Goal: Task Accomplishment & Management: Complete application form

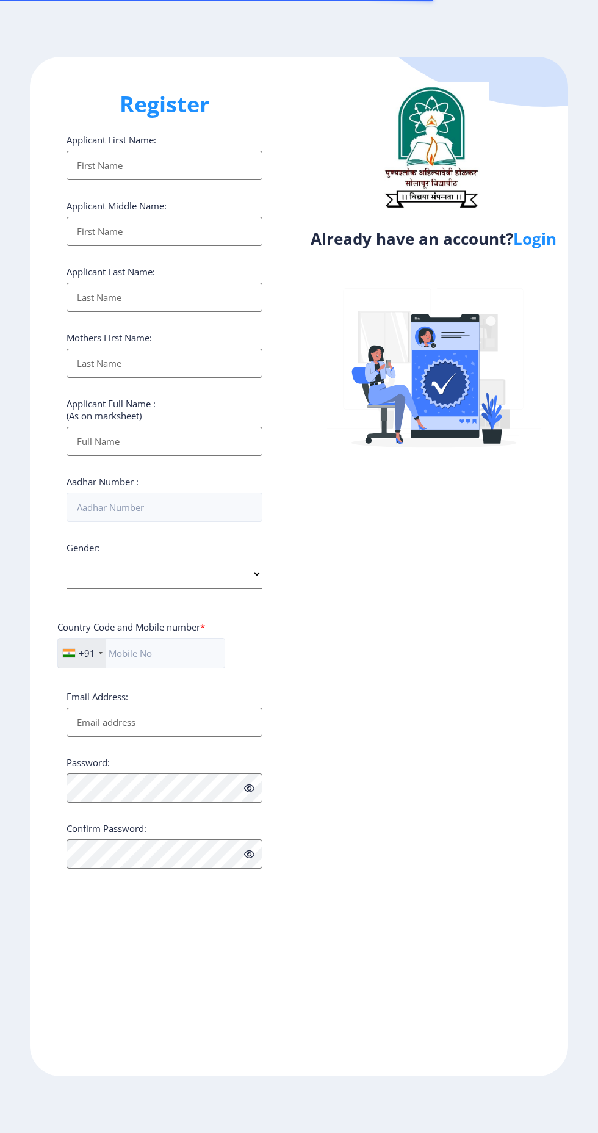
select select
click at [528, 236] on link "Login" at bounding box center [534, 239] width 43 height 22
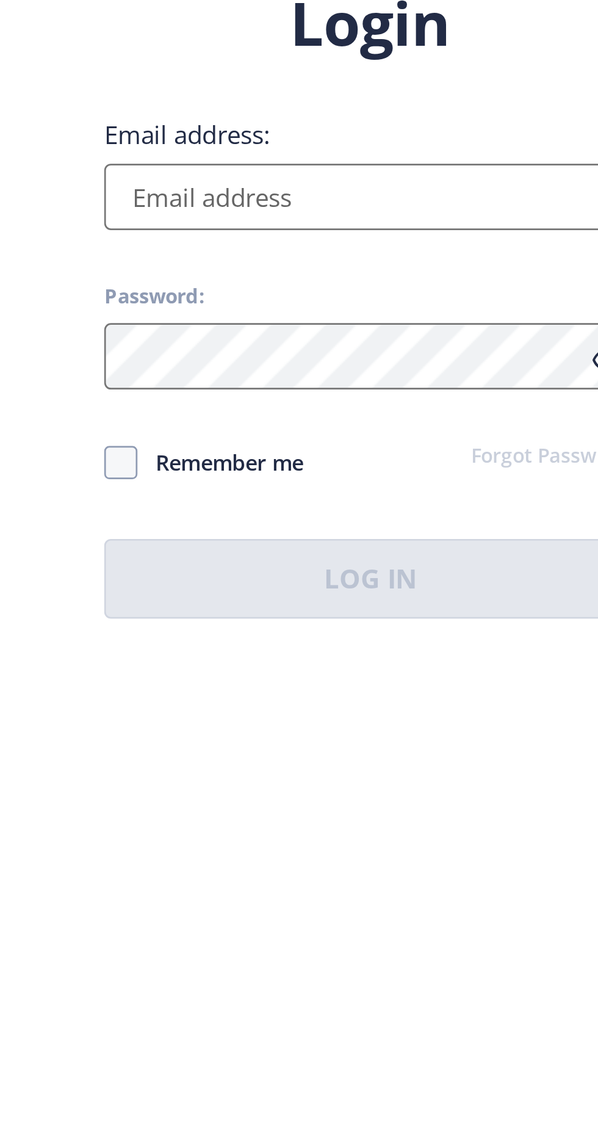
click at [351, 530] on input "Email address:" at bounding box center [434, 518] width 196 height 24
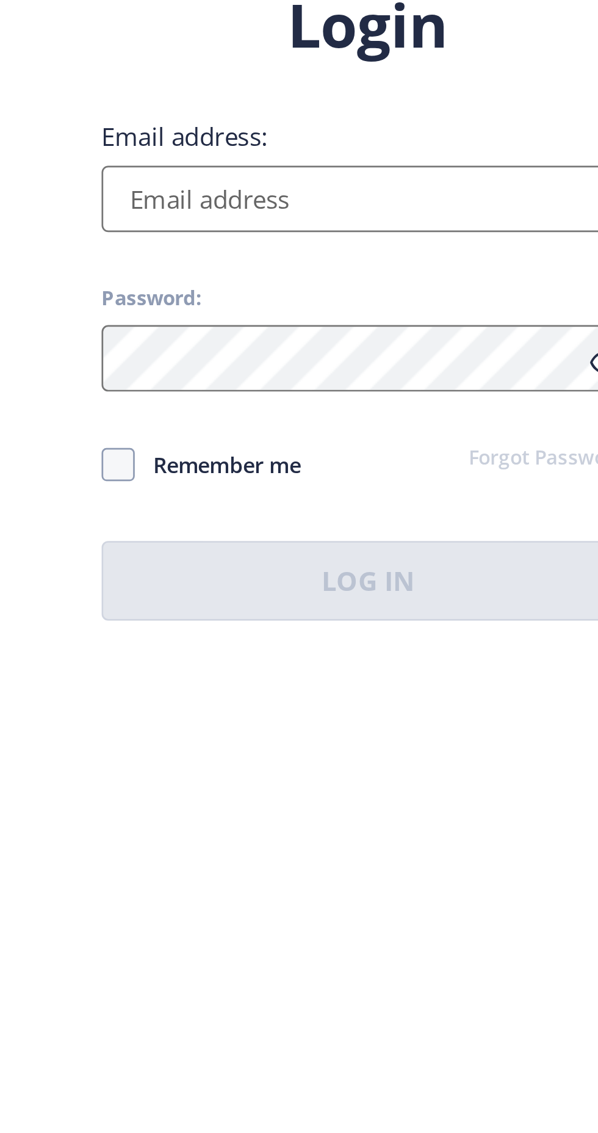
scroll to position [2, 0]
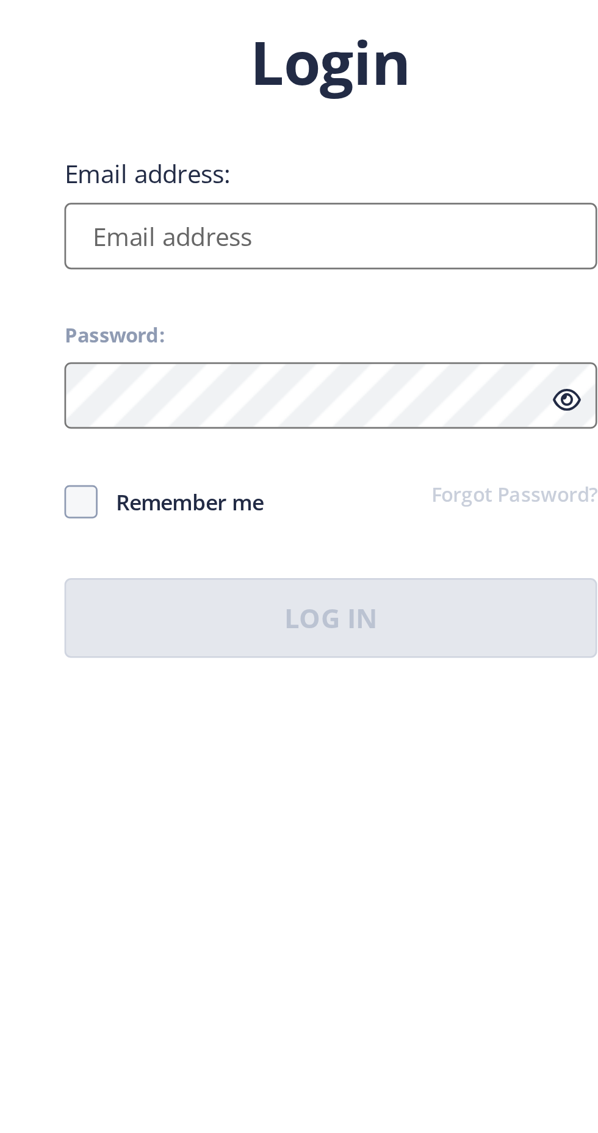
type input "[EMAIL_ADDRESS][DOMAIN_NAME]"
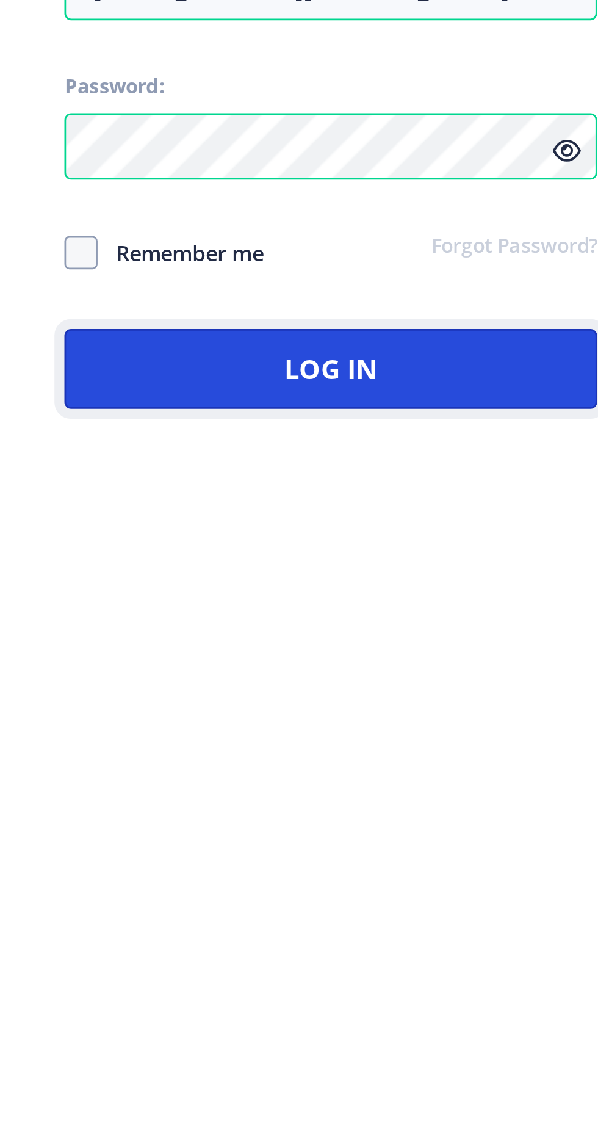
click at [369, 673] on button "Log In" at bounding box center [434, 658] width 196 height 29
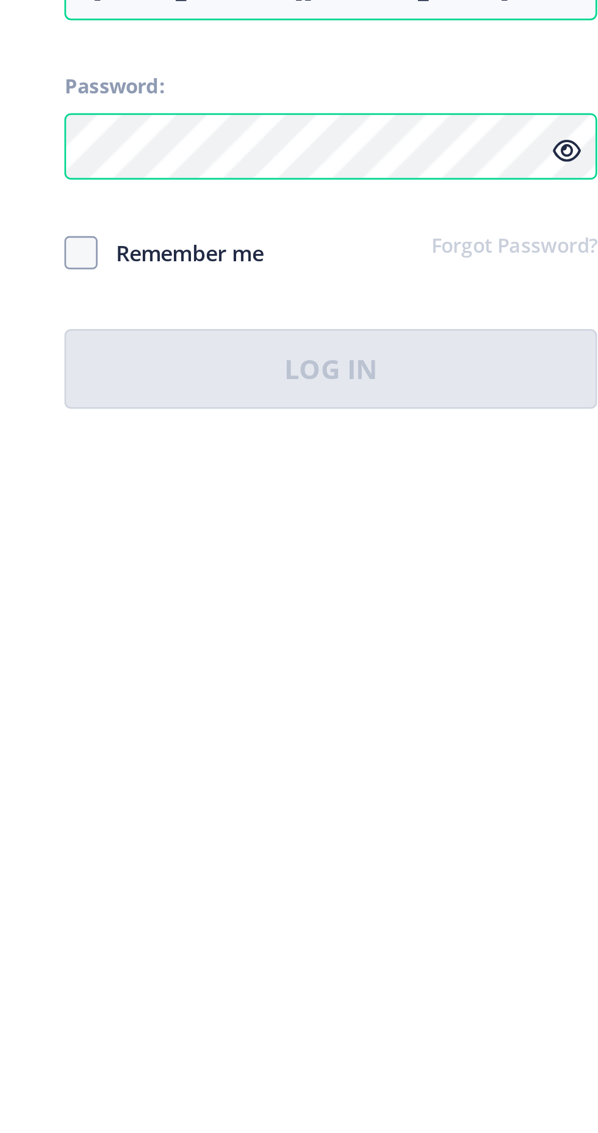
scroll to position [37, 0]
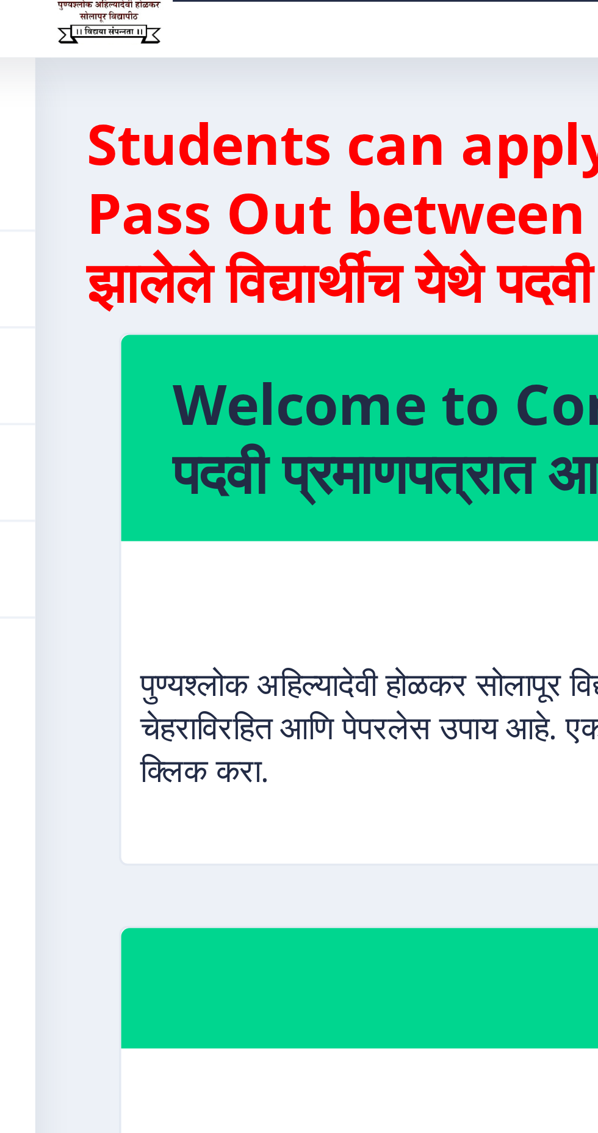
scroll to position [37, 0]
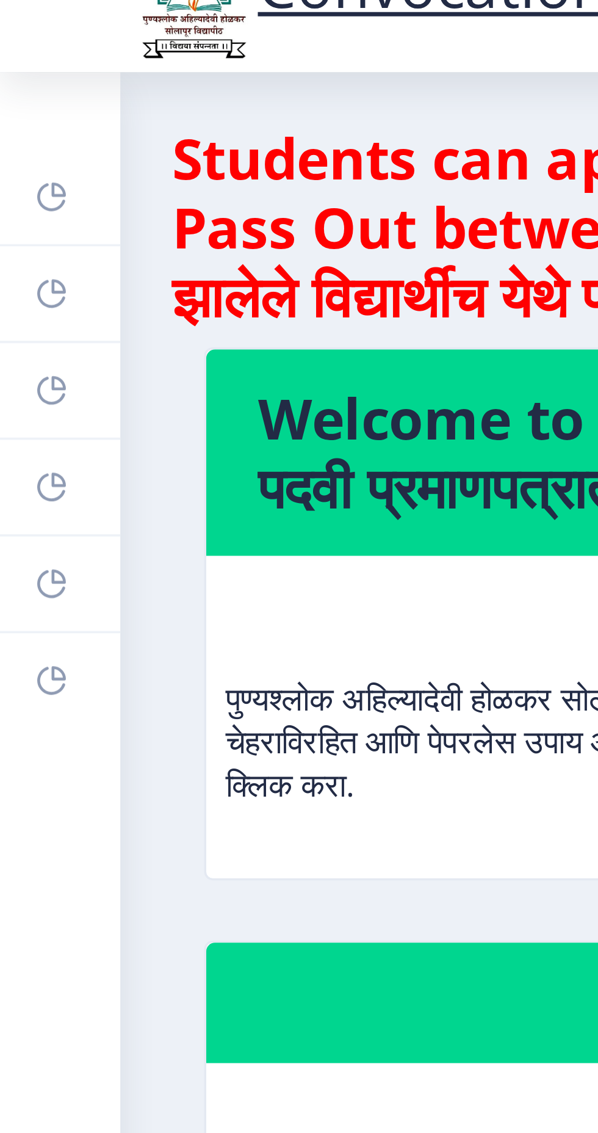
click at [13, 165] on rect at bounding box center [15, 164] width 10 height 10
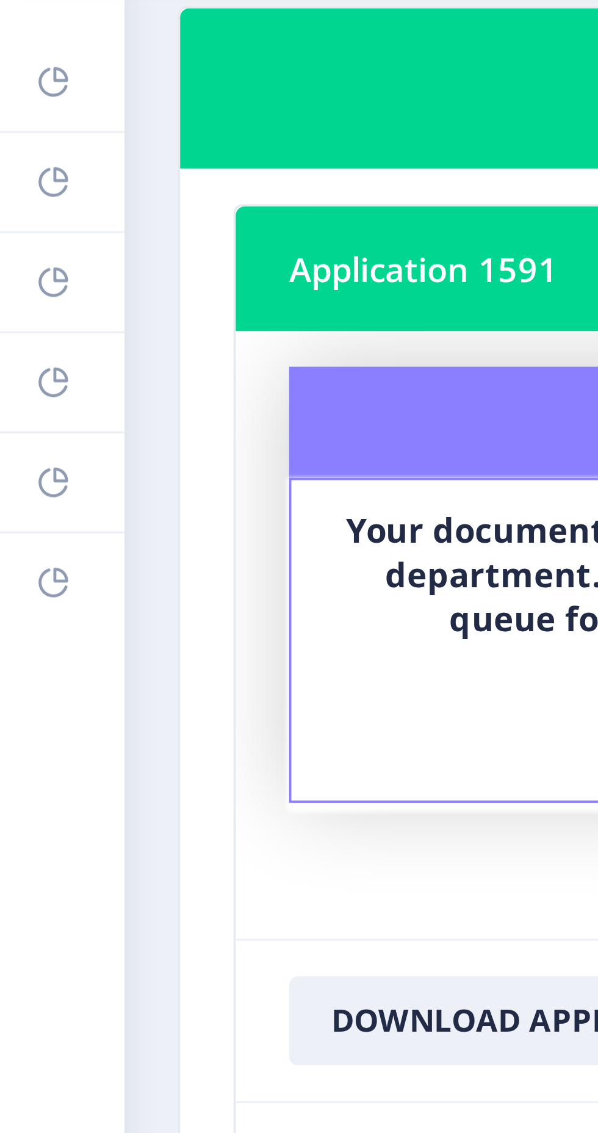
scroll to position [37, 0]
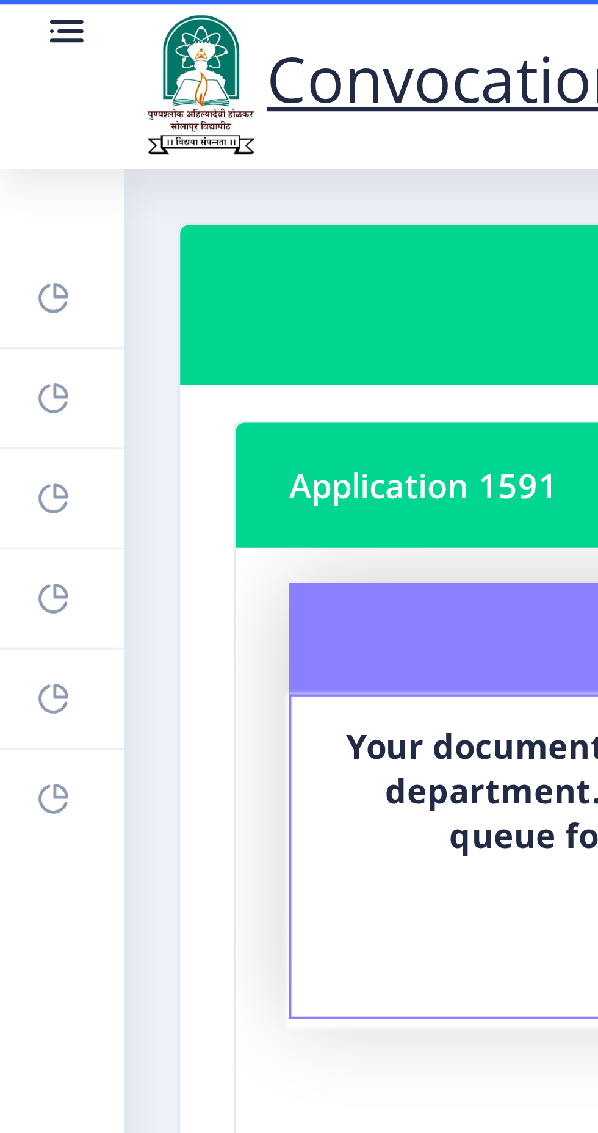
click at [14, 9] on circle at bounding box center [14, 8] width 1 height 1
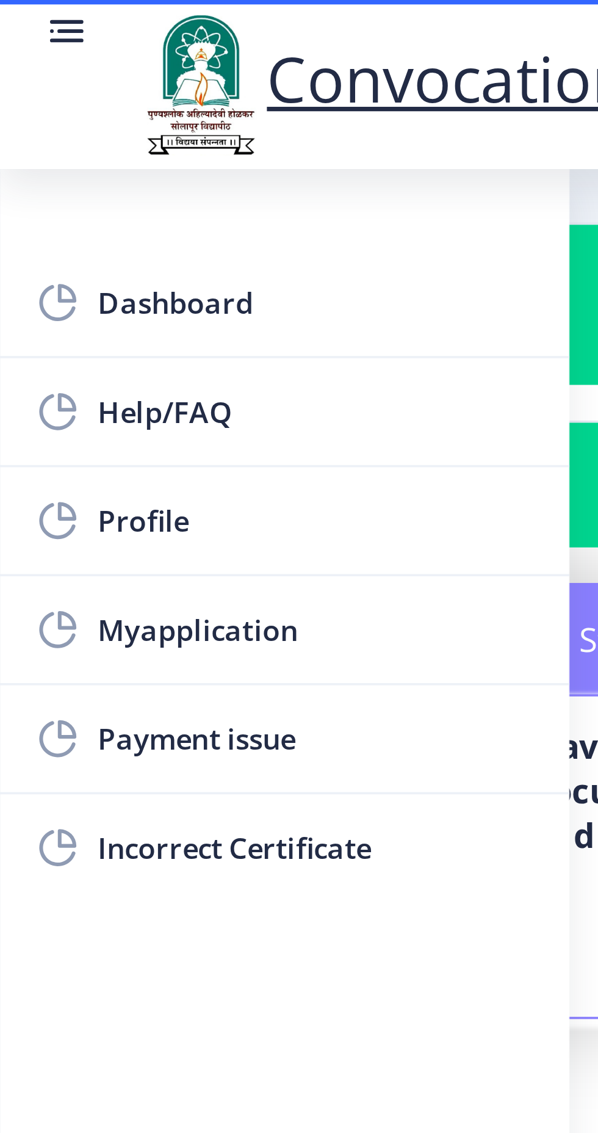
click at [40, 176] on span "Myapplication" at bounding box center [87, 172] width 120 height 15
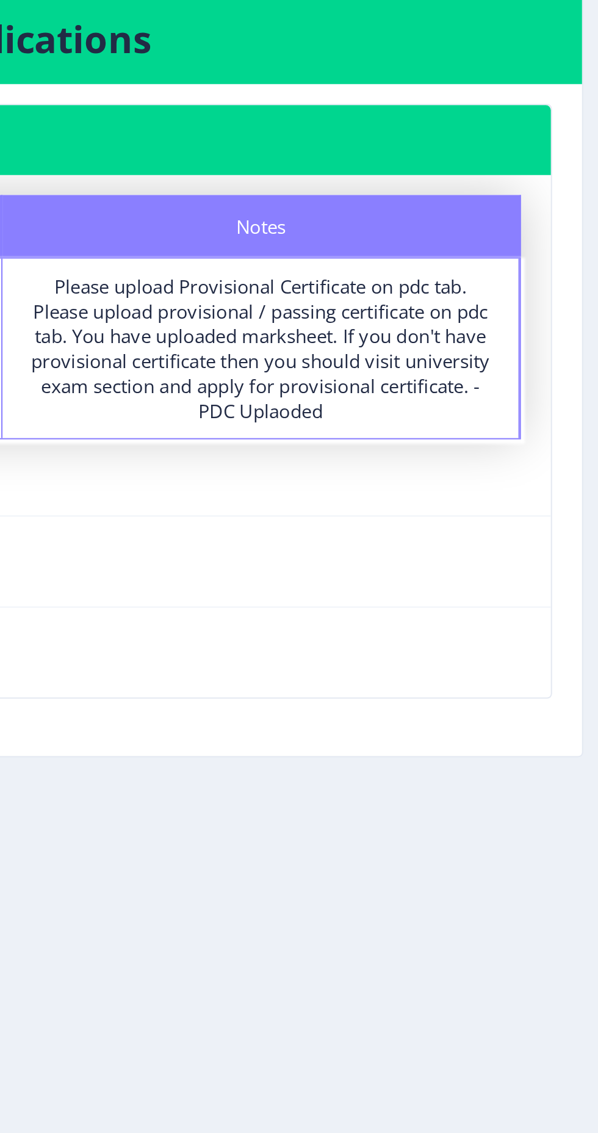
scroll to position [0, 0]
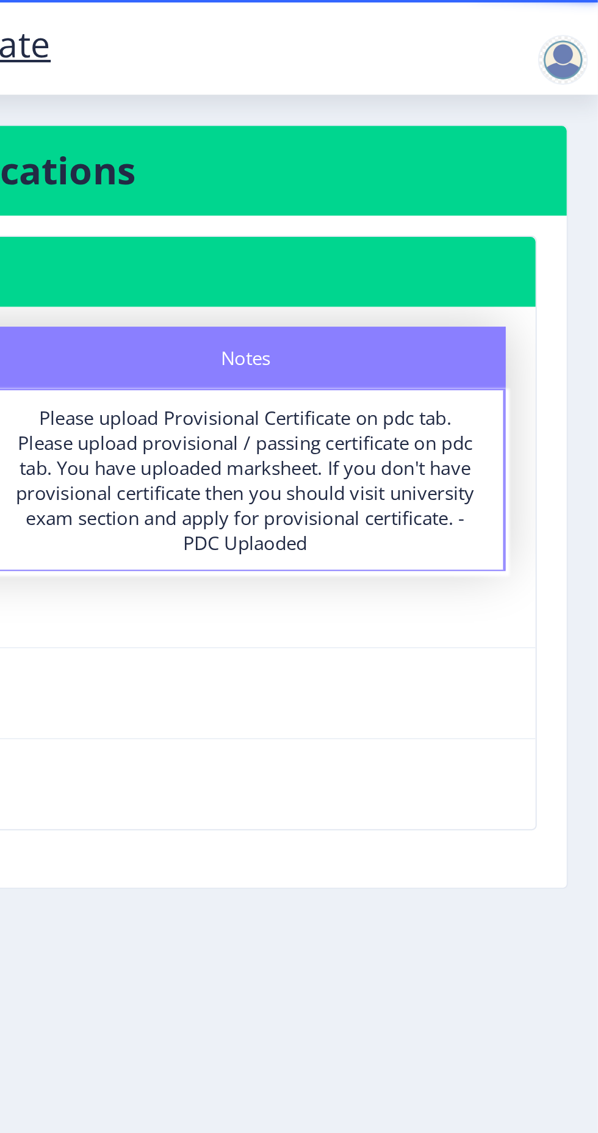
click at [574, 23] on div at bounding box center [581, 29] width 24 height 24
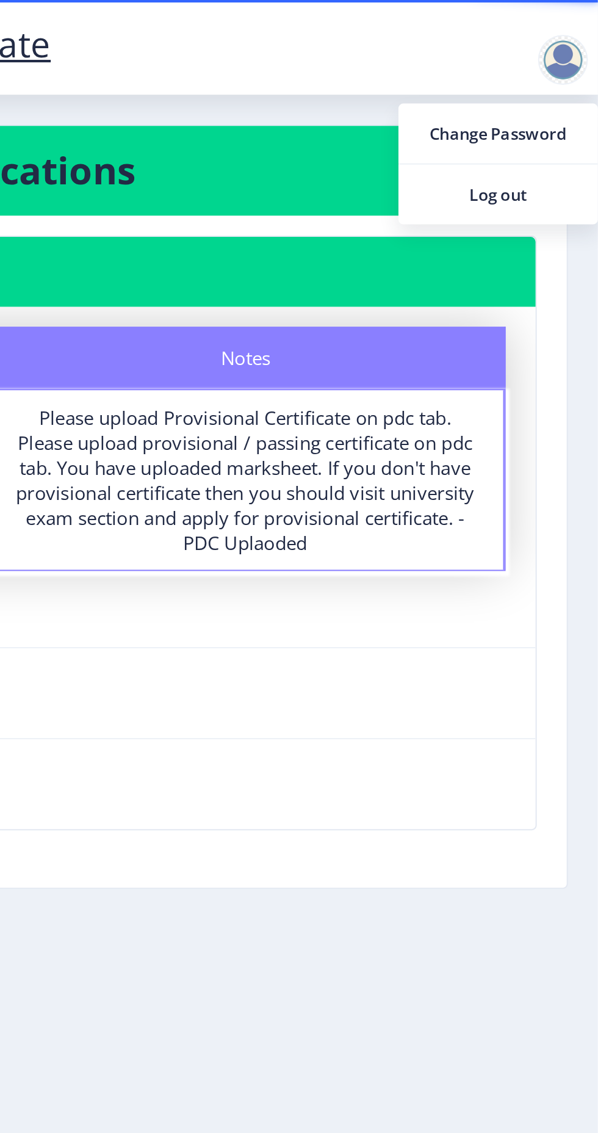
click at [526, 96] on span "Log out" at bounding box center [549, 95] width 78 height 15
